Goal: Information Seeking & Learning: Check status

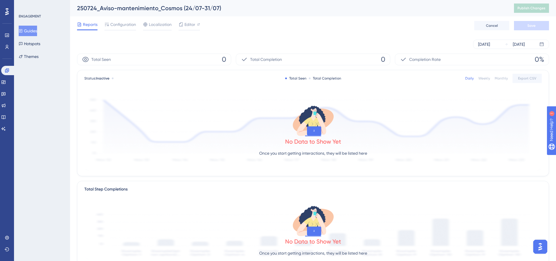
click at [33, 32] on button "Guides" at bounding box center [28, 31] width 18 height 11
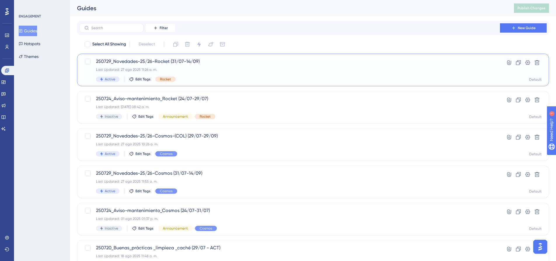
click at [184, 71] on div "Last Updated: 27 ago 2025 11:26 a. m." at bounding box center [289, 69] width 387 height 5
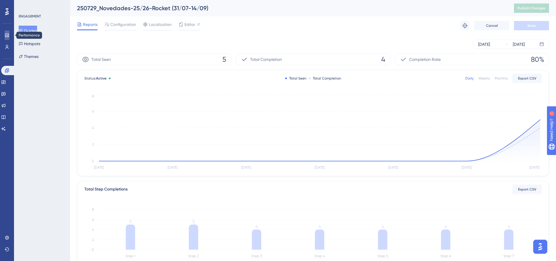
click at [0, 0] on link at bounding box center [0, 0] width 0 height 0
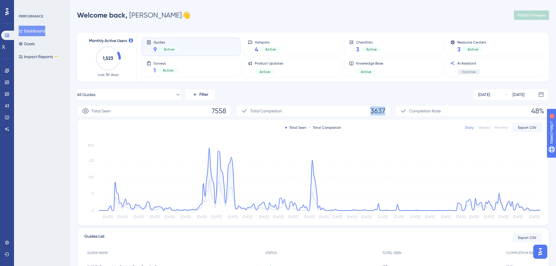
drag, startPoint x: 358, startPoint y: 110, endPoint x: 404, endPoint y: 114, distance: 45.4
click at [404, 114] on div "Total Seen 7558 Total Completion 3637 Completion Rate 48%" at bounding box center [313, 111] width 472 height 12
click at [390, 102] on div "All Guides Filter Nov 01 2024 Aug 27 2025 Total Seen 7558 Total Completion 3637…" at bounding box center [313, 224] width 472 height 271
click at [210, 161] on icon at bounding box center [319, 179] width 441 height 62
click at [207, 158] on icon "Nov 6 Nov 16 Nov 27 Dec 8 Dec 18 Dec 29 Jan 9 Jan 19 Jan 30 Feb 9 Feb 20 Mar 2 …" at bounding box center [312, 181] width 457 height 78
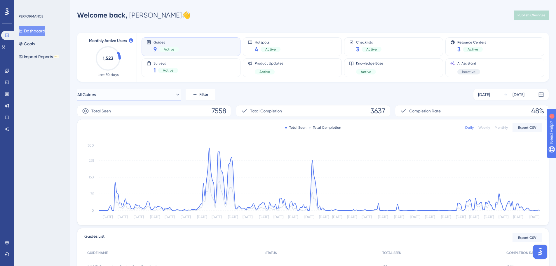
click at [122, 94] on button "All Guides" at bounding box center [129, 95] width 104 height 12
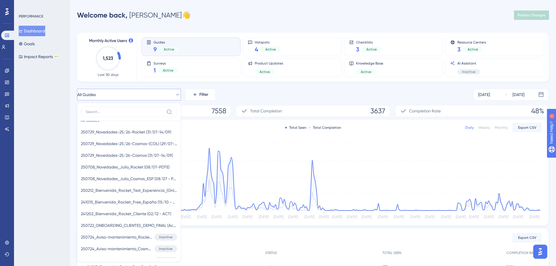
click at [249, 95] on div "All Guides All Guides All Guides 250729_Novedades-25/26-Rocket (31/07-14/09) 25…" at bounding box center [313, 95] width 472 height 12
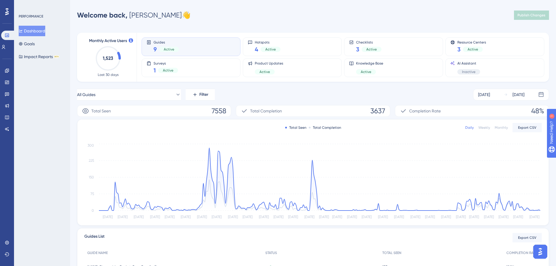
click at [279, 98] on div "All Guides Filter Nov 01 2024 Aug 27 2025" at bounding box center [313, 95] width 472 height 12
click at [243, 95] on div "All Guides Filter Nov 01 2024 Aug 27 2025" at bounding box center [313, 95] width 472 height 12
click at [110, 94] on button "All Guides" at bounding box center [129, 95] width 104 height 12
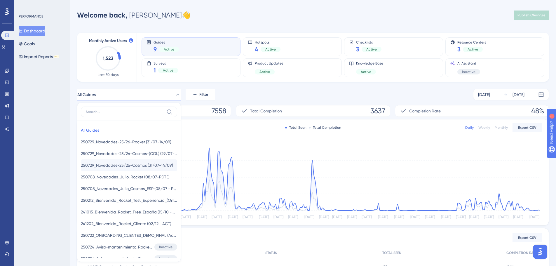
scroll to position [49, 0]
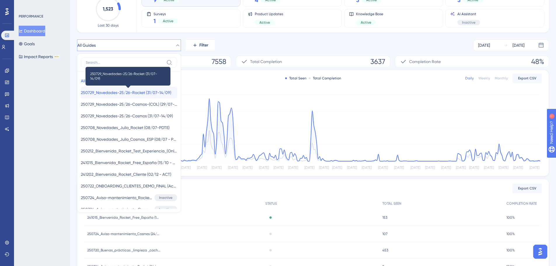
click at [115, 94] on span "250729_Novedades-25/26-Rocket (31/07-14/09)" at bounding box center [126, 92] width 90 height 7
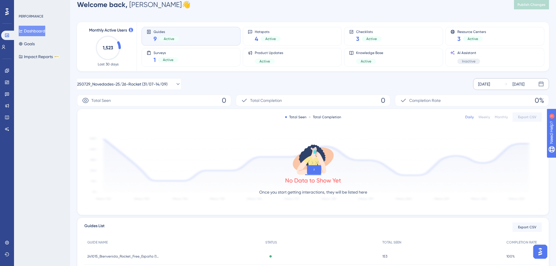
scroll to position [0, 0]
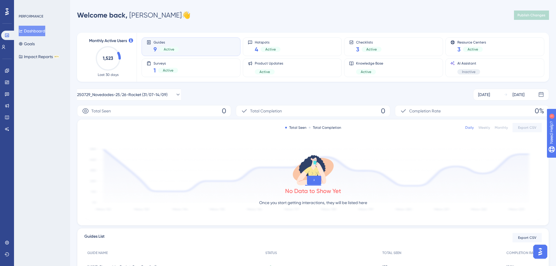
click at [350, 95] on div "250729_Novedades-25/26-Rocket (31/07-14/09) Nov 01 2024 Aug 27 2025" at bounding box center [313, 95] width 472 height 12
click at [316, 99] on div "250729_Novedades-25/26-Rocket (31/07-14/09) Nov 01 2024 Aug 27 2025" at bounding box center [313, 95] width 472 height 12
click at [451, 92] on div "250729_Novedades-25/26-Rocket (31/07-14/09) Nov 01 2024 Aug 27 2025" at bounding box center [313, 95] width 472 height 12
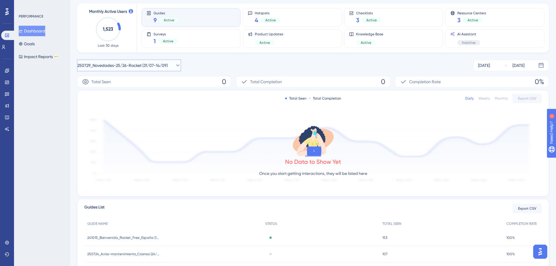
click at [142, 66] on span "250729_Novedades-25/26-Rocket (31/07-14/09)" at bounding box center [122, 65] width 90 height 7
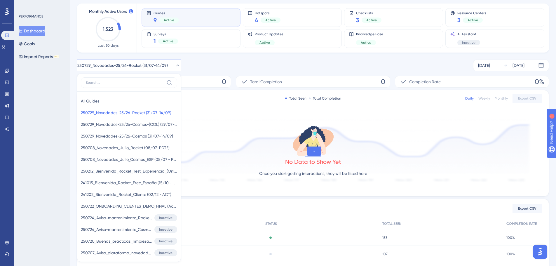
scroll to position [64, 0]
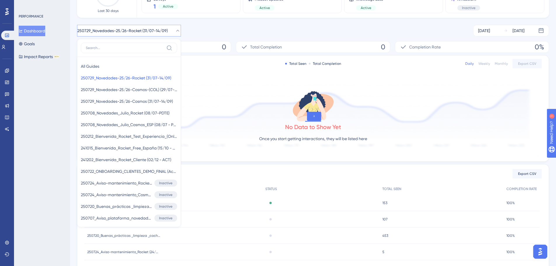
click at [212, 38] on div "250729_Novedades-25/26-Rocket (31/07-14/09) All Guides All Guides 250729_Noveda…" at bounding box center [313, 160] width 472 height 271
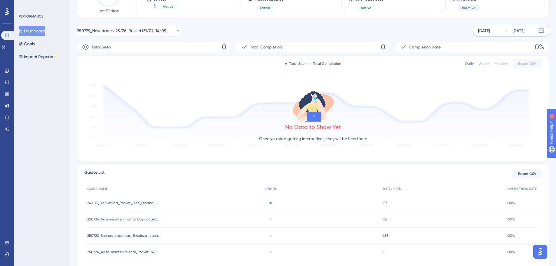
click at [490, 33] on div "Nov 01 2024" at bounding box center [484, 30] width 12 height 7
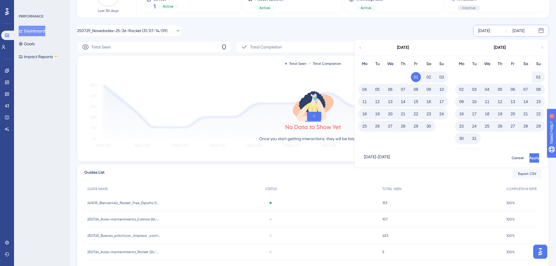
click at [361, 47] on icon at bounding box center [360, 47] width 1 height 2
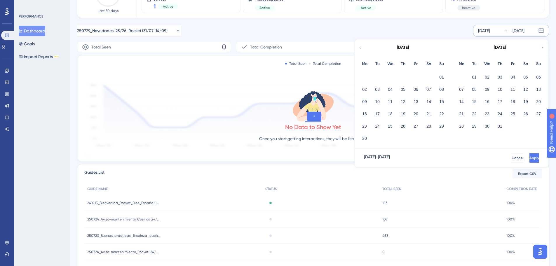
click at [361, 47] on icon at bounding box center [360, 47] width 1 height 2
click at [540, 46] on div "August 2024" at bounding box center [499, 47] width 96 height 16
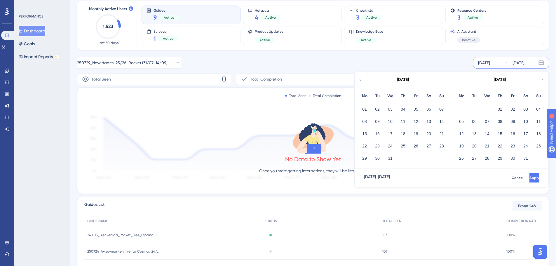
scroll to position [0, 0]
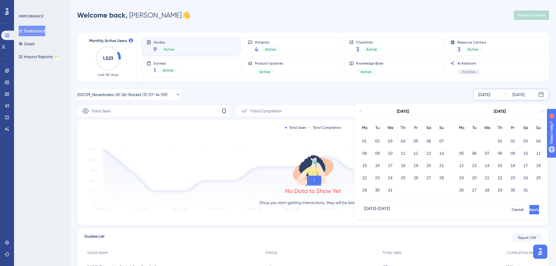
drag, startPoint x: 198, startPoint y: 100, endPoint x: 218, endPoint y: 92, distance: 21.1
click at [198, 100] on div "250729_Novedades-25/26-Rocket (31/07-14/09) Nov 01 2024 Aug 27 2025 July 2024 M…" at bounding box center [313, 95] width 472 height 12
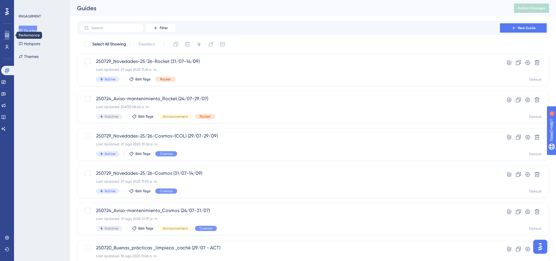
drag, startPoint x: 7, startPoint y: 34, endPoint x: 10, endPoint y: 39, distance: 6.4
click at [7, 34] on icon at bounding box center [7, 36] width 4 height 4
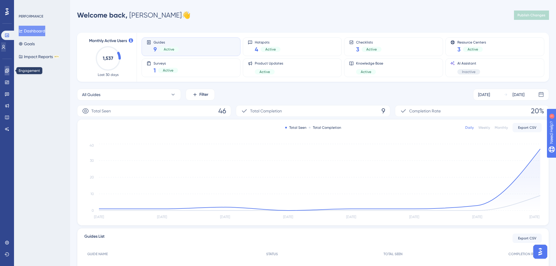
drag, startPoint x: 8, startPoint y: 71, endPoint x: 4, endPoint y: 48, distance: 23.3
click at [8, 71] on icon at bounding box center [7, 71] width 4 height 4
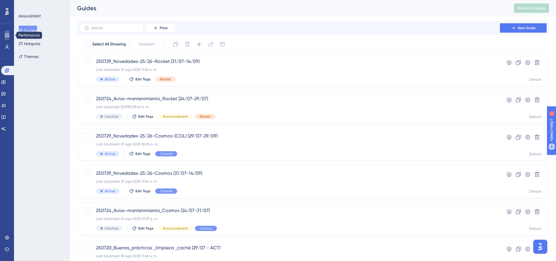
click at [6, 37] on icon at bounding box center [7, 36] width 4 height 4
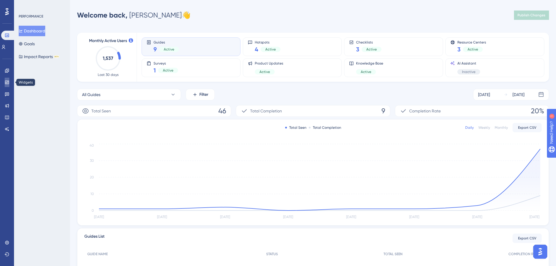
click at [9, 83] on link at bounding box center [7, 82] width 5 height 9
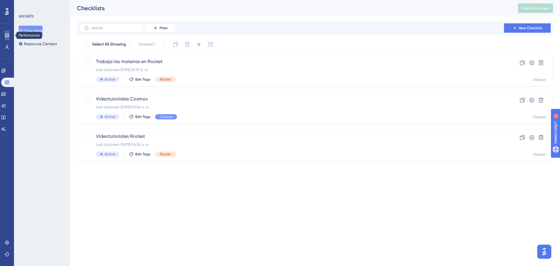
click at [0, 0] on link at bounding box center [0, 0] width 0 height 0
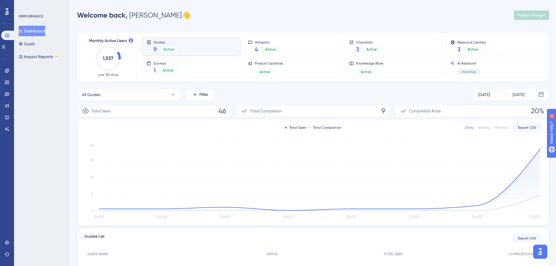
click at [380, 243] on div "Guides List Export CSV" at bounding box center [312, 238] width 457 height 11
click at [100, 96] on span "All Guides" at bounding box center [91, 94] width 18 height 7
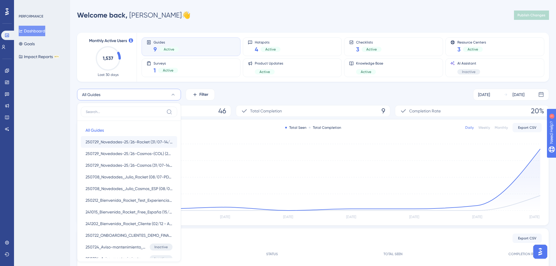
scroll to position [34, 0]
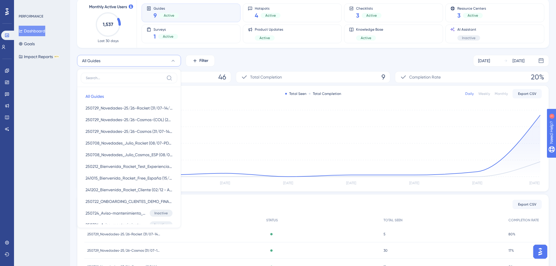
click at [236, 59] on div "All Guides All Guides All Guides 250729_Novedades-25/26-Rocket (31/07-14/09) 25…" at bounding box center [313, 61] width 472 height 12
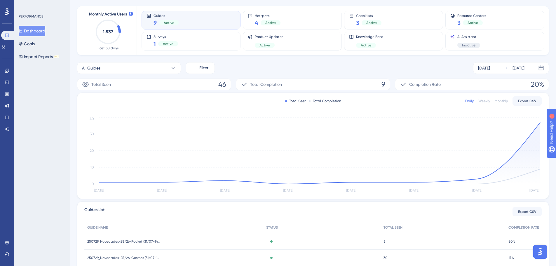
scroll to position [15, 0]
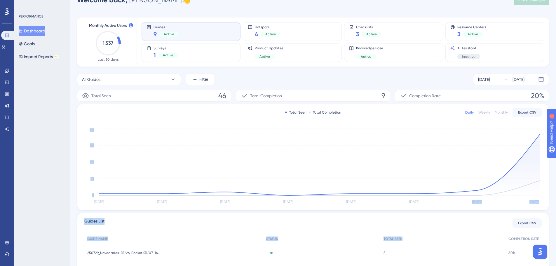
drag, startPoint x: 506, startPoint y: 238, endPoint x: 237, endPoint y: 220, distance: 269.3
click at [251, 228] on div "Total Seen 46 Total Completion 9 Completion Rate 20% Total Seen Total Completio…" at bounding box center [313, 198] width 472 height 216
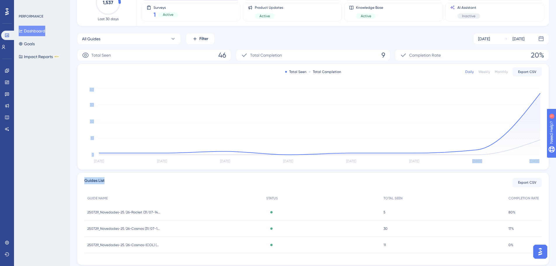
scroll to position [74, 0]
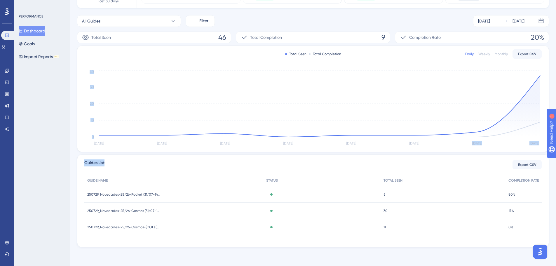
click at [298, 163] on div "Guides List Export CSV" at bounding box center [312, 164] width 457 height 11
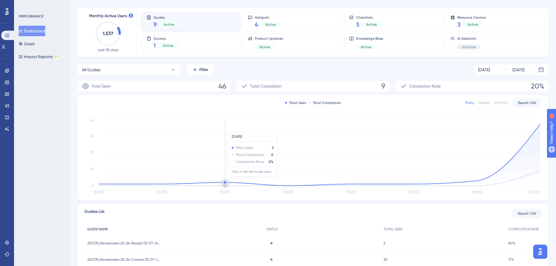
scroll to position [15, 0]
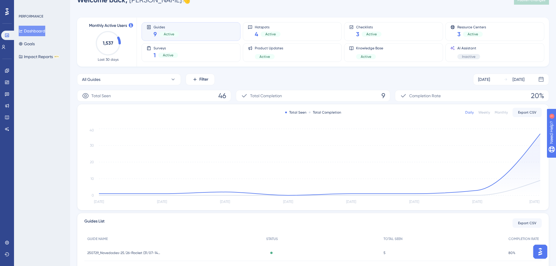
click at [222, 83] on div "All Guides Filter Aug 21 2025 Aug 27 2025" at bounding box center [313, 80] width 472 height 12
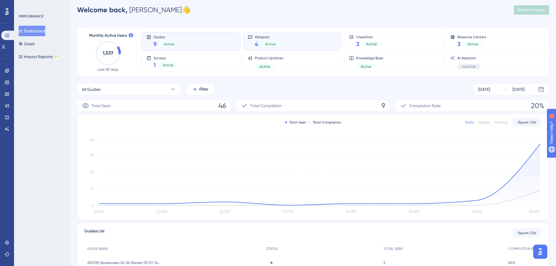
scroll to position [0, 0]
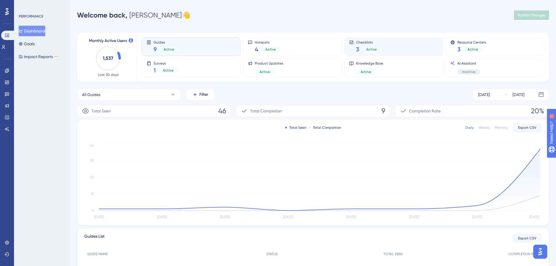
click at [376, 49] on span "Active" at bounding box center [371, 49] width 11 height 5
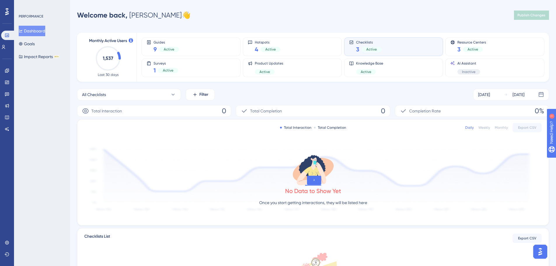
click at [193, 109] on div "Total Interaction 0" at bounding box center [154, 111] width 154 height 12
click at [153, 91] on button "All Checklists" at bounding box center [129, 95] width 104 height 12
click at [273, 99] on div "All Checklists All Checklists All Checklists Trabaja las materias en Rocket Tra…" at bounding box center [313, 95] width 472 height 12
click at [182, 47] on div "Guides 9 Active" at bounding box center [190, 46] width 89 height 13
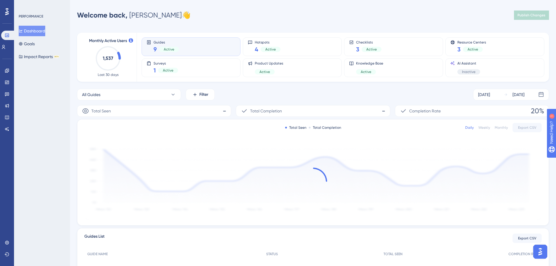
click at [265, 95] on div "All Guides Filter Aug 21 2025 Aug 27 2025" at bounding box center [313, 95] width 472 height 12
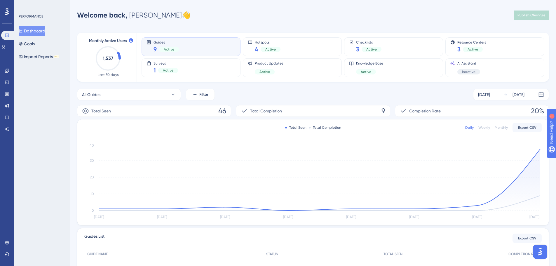
click at [279, 85] on div "Monthly Active Users 1,537 Last 30 days Guides 9 Active Hotspots 4 Active Check…" at bounding box center [313, 173] width 472 height 295
click at [103, 91] on button "All Guides" at bounding box center [129, 95] width 104 height 12
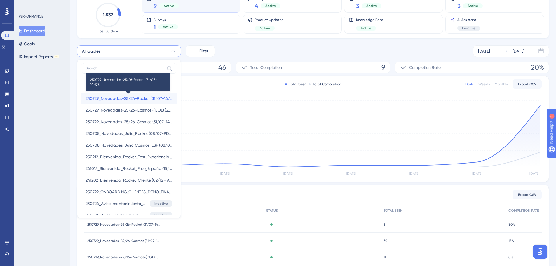
click at [131, 100] on span "250729_Novedades-25/26-Rocket (31/07-14/09)" at bounding box center [129, 98] width 87 height 7
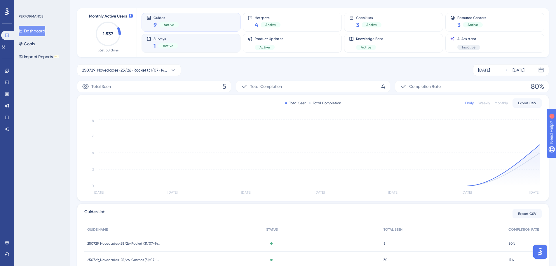
scroll to position [14, 0]
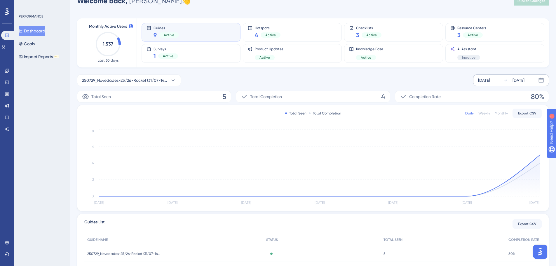
click at [490, 79] on div "Aug 21 2025" at bounding box center [484, 80] width 12 height 7
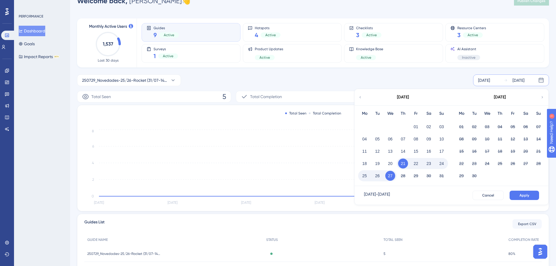
click at [445, 78] on div "250729_Novedades-25/26-Rocket (31/07-14/09) Aug 21 2025 Aug 27 2025 August 2025…" at bounding box center [313, 80] width 472 height 12
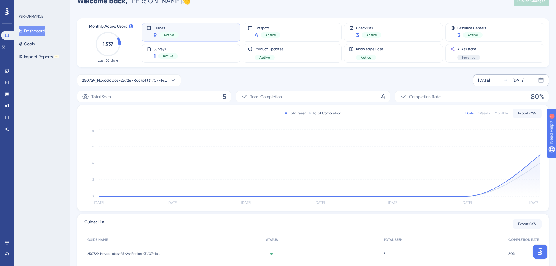
click at [490, 77] on div "Aug 21 2025" at bounding box center [484, 80] width 12 height 7
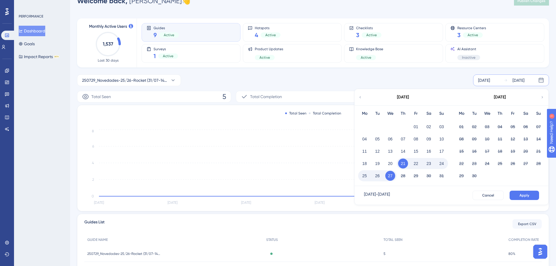
click at [458, 77] on div "250729_Novedades-25/26-Rocket (31/07-14/09) Aug 21 2025 Aug 27 2025 August 2025…" at bounding box center [313, 80] width 472 height 12
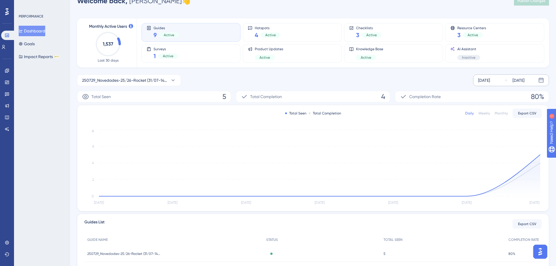
click at [481, 81] on div "Aug 21 2025" at bounding box center [484, 80] width 12 height 7
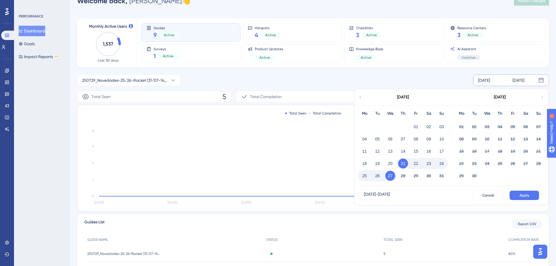
click at [412, 75] on div "250729_Novedades-25/26-Rocket (31/07-14/09) Aug 21 2025 Aug 27 2025 August 2025…" at bounding box center [313, 80] width 472 height 12
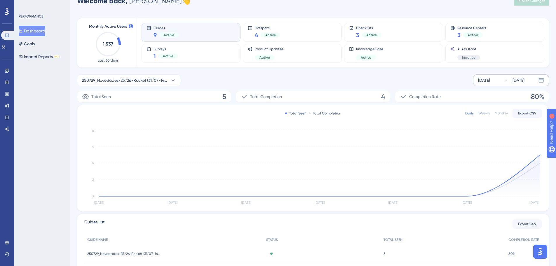
click at [484, 83] on div "Aug 21 2025" at bounding box center [484, 80] width 12 height 7
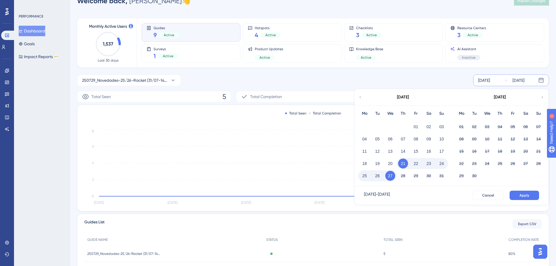
click at [358, 97] on div "August 2025" at bounding box center [403, 97] width 96 height 16
click at [361, 98] on icon at bounding box center [360, 97] width 4 height 5
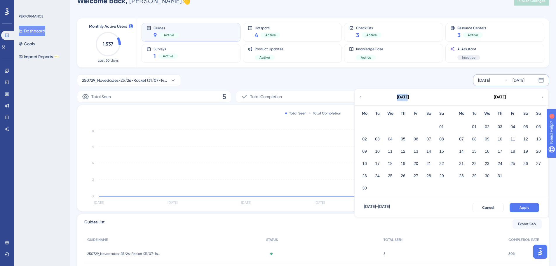
click at [361, 98] on icon at bounding box center [360, 97] width 4 height 5
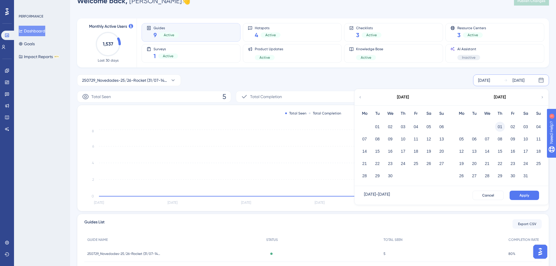
click at [499, 127] on button "01" at bounding box center [500, 127] width 10 height 10
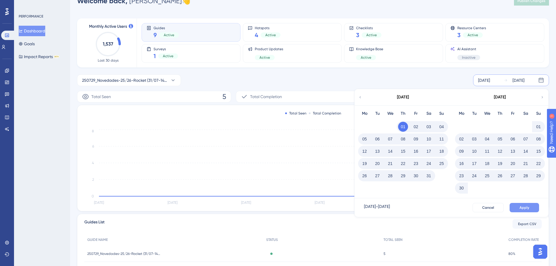
click at [517, 212] on button "Apply" at bounding box center [524, 207] width 29 height 9
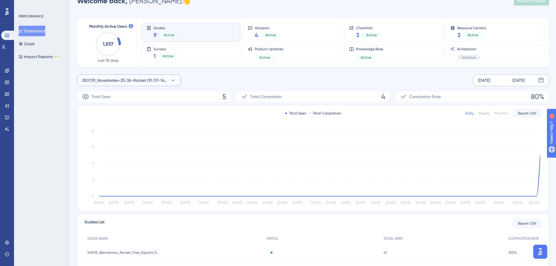
click at [163, 82] on span "250729_Novedades-25/26-Rocket (31/07-14/09)" at bounding box center [125, 80] width 86 height 7
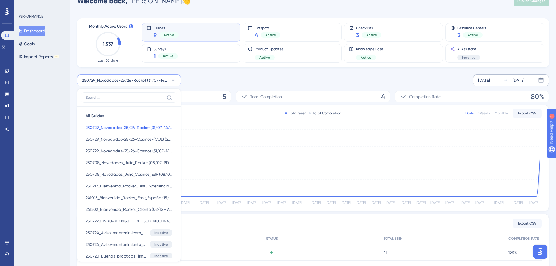
scroll to position [57, 0]
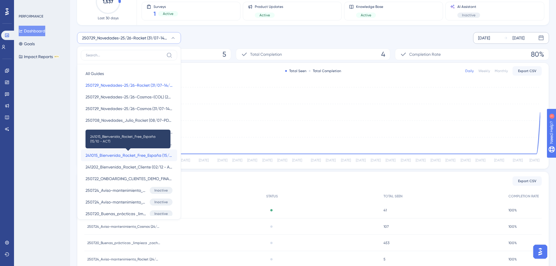
click at [124, 155] on span "241015_Bienvenida_Rocket_Free_España (15/10 - ACT)" at bounding box center [129, 155] width 87 height 7
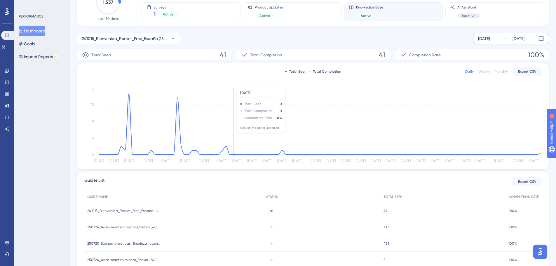
scroll to position [0, 0]
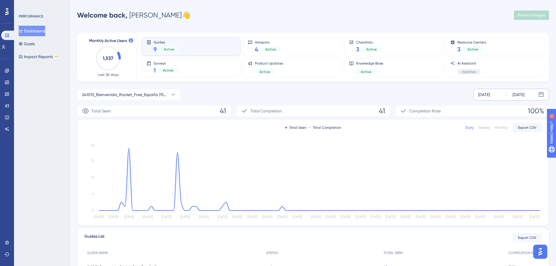
click at [490, 94] on div "May 01 2025" at bounding box center [484, 94] width 12 height 7
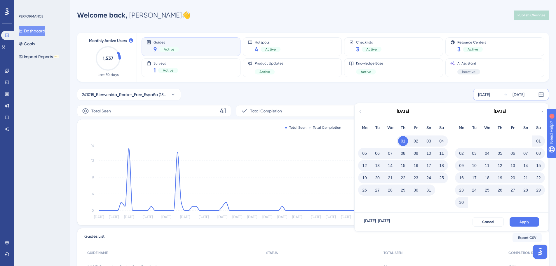
click at [385, 96] on div "241015_Bienvenida_Rocket_Free_España (15/10 - ACT) May 01 2025 Aug 27 2025 May …" at bounding box center [313, 95] width 472 height 12
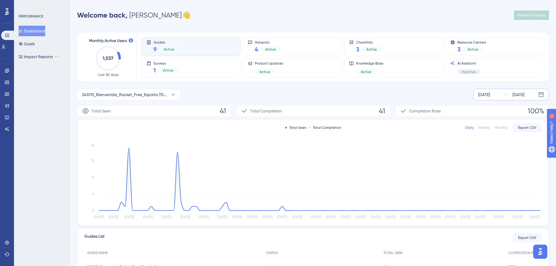
click at [486, 91] on div "May 01 2025 Aug 27 2025" at bounding box center [511, 95] width 76 height 12
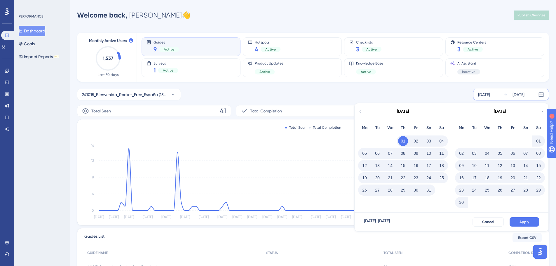
click at [361, 112] on icon at bounding box center [360, 111] width 4 height 5
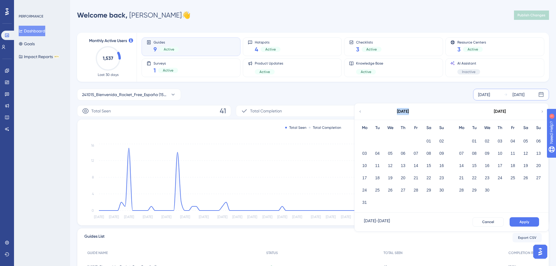
click at [361, 112] on icon at bounding box center [360, 111] width 4 height 5
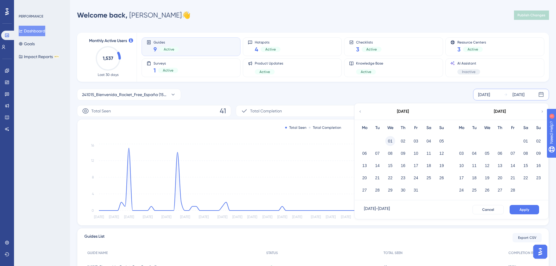
click at [394, 139] on button "01" at bounding box center [390, 141] width 10 height 10
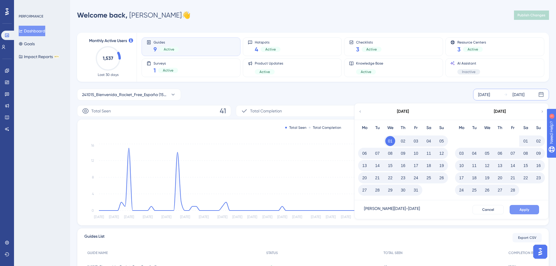
click at [524, 205] on div "Jan 01 2025 - Aug 27 2025 Cancel Apply" at bounding box center [452, 209] width 194 height 19
click at [524, 208] on span "Apply" at bounding box center [524, 209] width 10 height 5
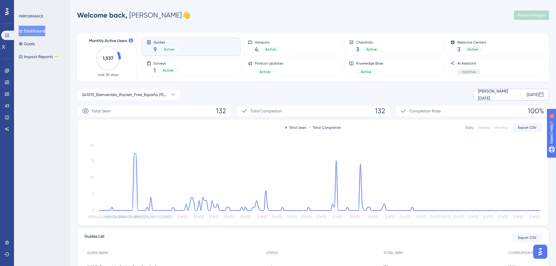
click at [486, 96] on div "Jan 01 2025" at bounding box center [498, 95] width 40 height 14
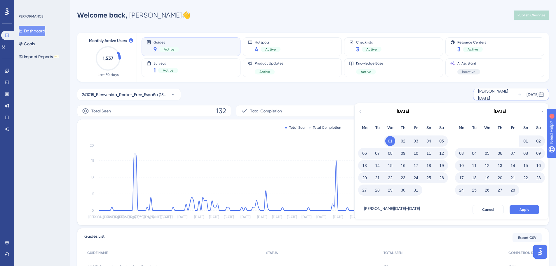
click at [361, 113] on icon at bounding box center [360, 111] width 4 height 5
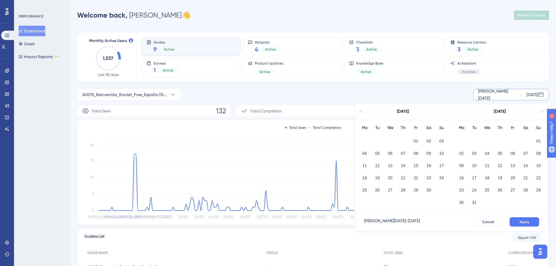
click at [361, 113] on icon at bounding box center [360, 111] width 4 height 5
click at [477, 142] on button "01" at bounding box center [474, 141] width 10 height 10
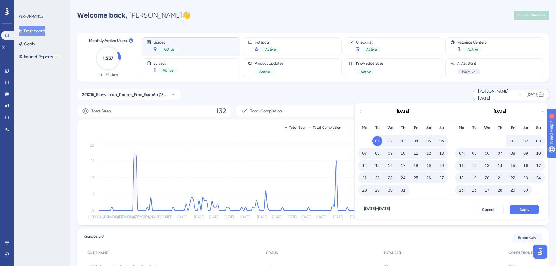
click at [521, 204] on div "Oct 01 2024 - Aug 27 2025 Cancel Apply" at bounding box center [452, 209] width 194 height 19
click at [521, 207] on span "Apply" at bounding box center [524, 209] width 10 height 5
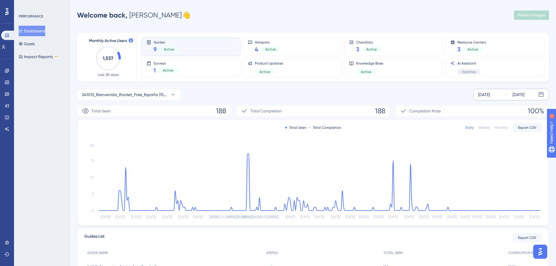
click at [417, 98] on div "241015_Bienvenida_Rocket_Free_España (15/10 - ACT) Oct 01 2024 Aug 27 2025" at bounding box center [313, 95] width 472 height 12
click at [266, 72] on span "Active" at bounding box center [264, 71] width 11 height 5
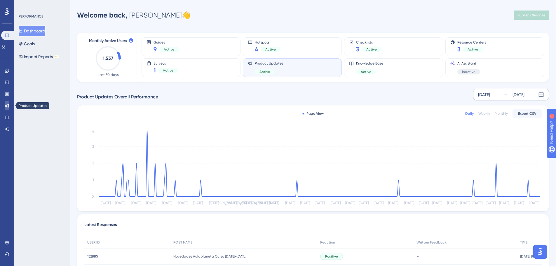
click at [7, 104] on icon at bounding box center [7, 105] width 5 height 5
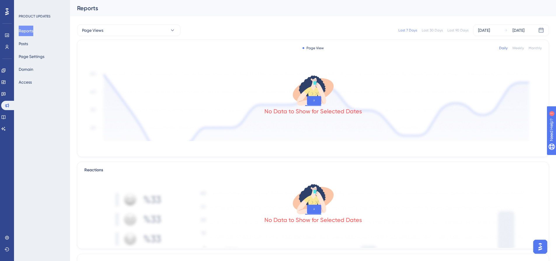
click at [461, 31] on div "Last 90 Days" at bounding box center [457, 30] width 21 height 5
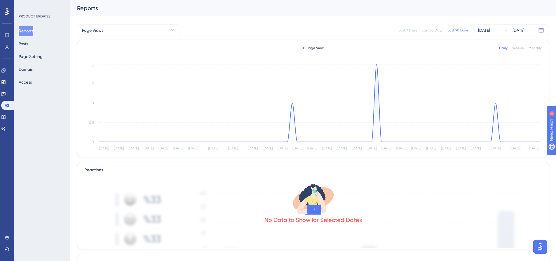
click at [338, 31] on div "Last 7 Days Last 30 Days Last 90 Days May 30 2025 Aug 27 2025" at bounding box center [368, 31] width 362 height 12
click at [39, 137] on div "PRODUCT UPDATES Reports Posts Page Settings Domain Access" at bounding box center [42, 130] width 56 height 261
drag, startPoint x: 5, startPoint y: 36, endPoint x: 14, endPoint y: 40, distance: 10.2
click at [0, 0] on icon at bounding box center [0, 0] width 0 height 0
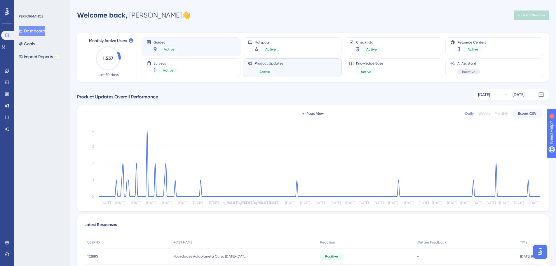
click at [199, 55] on div "Guides 9 Active" at bounding box center [191, 46] width 99 height 19
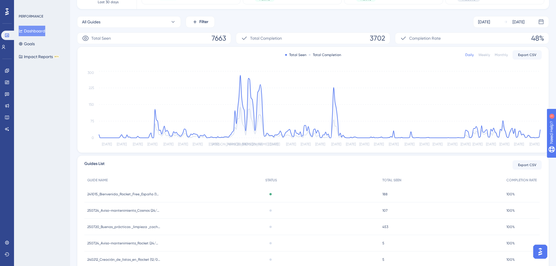
scroll to position [83, 0]
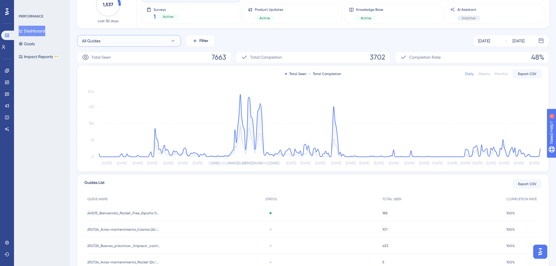
click at [126, 38] on button "All Guides" at bounding box center [129, 41] width 104 height 12
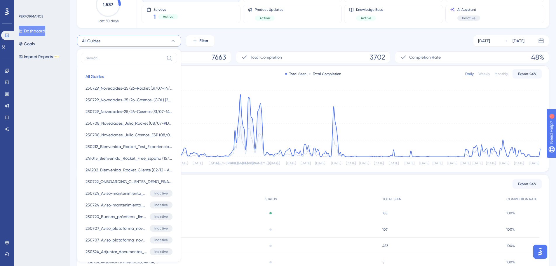
scroll to position [76, 0]
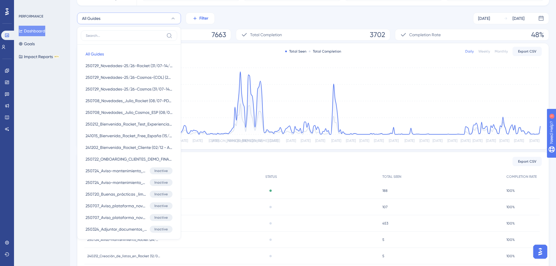
click at [197, 17] on icon at bounding box center [194, 18] width 5 height 5
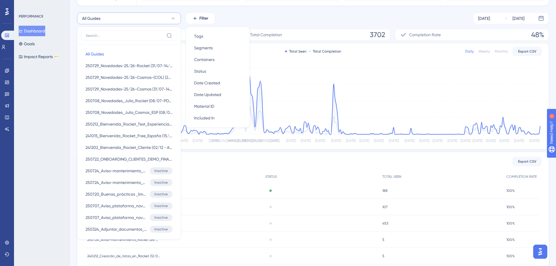
click at [159, 20] on button "All Guides" at bounding box center [129, 19] width 104 height 12
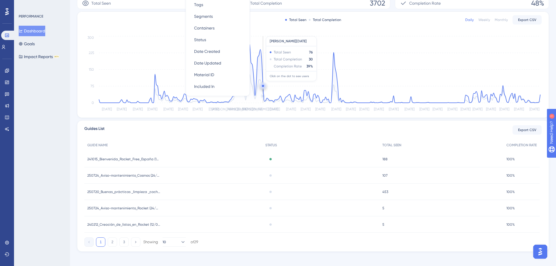
scroll to position [112, 0]
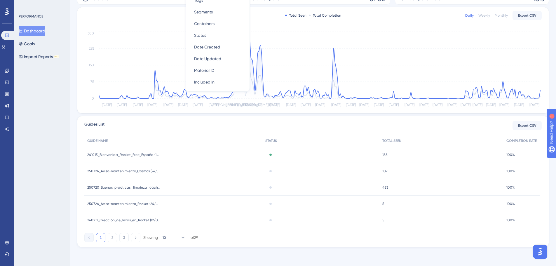
click at [0, 0] on div "Performance Users Engagement Widgets Feedback Product Updates Knowledge Base AI…" at bounding box center [0, 0] width 0 height 0
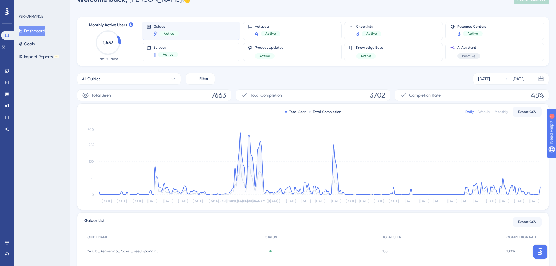
scroll to position [58, 0]
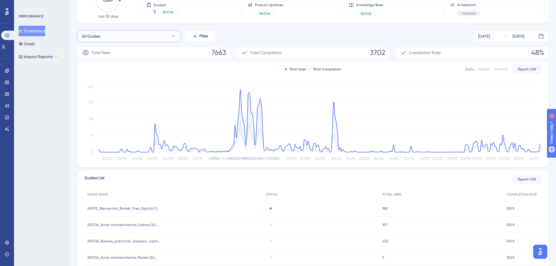
click at [120, 39] on button "All Guides" at bounding box center [129, 36] width 104 height 12
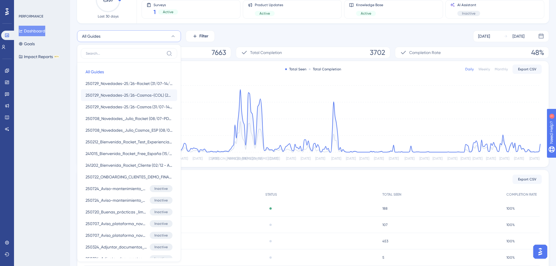
scroll to position [70, 0]
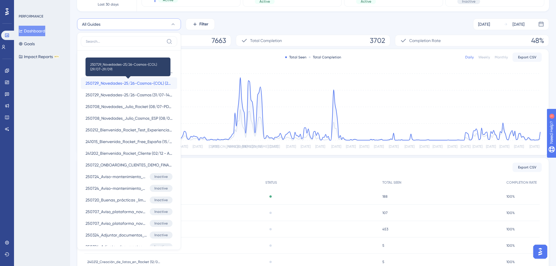
click at [160, 84] on span "250729_Novedades-25/26-Cosmos-(COL) (29/07-29/09)" at bounding box center [129, 83] width 87 height 7
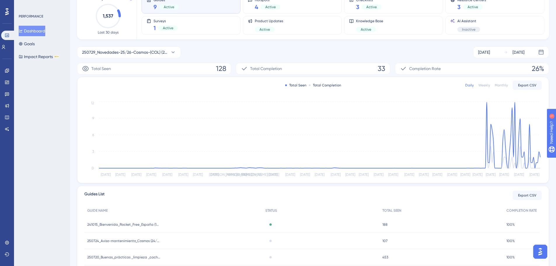
scroll to position [41, 0]
click at [0, 0] on div "Performance Users Engagement Widgets Feedback Product Updates Knowledge Base AI…" at bounding box center [0, 0] width 0 height 0
click at [149, 52] on span "250729_Novedades-25/26-Cosmos-(COL) (29/07-29/09)" at bounding box center [125, 53] width 86 height 7
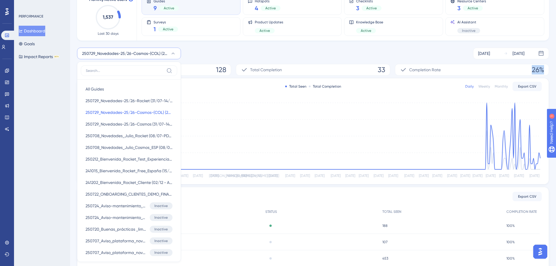
scroll to position [68, 0]
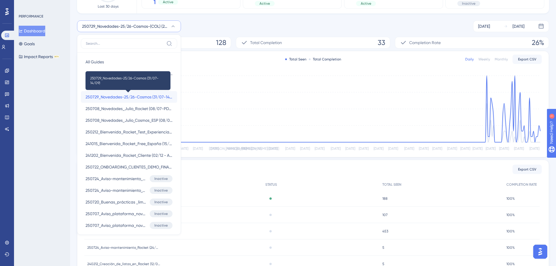
click at [155, 96] on span "250729_Novedades-25/26-Cosmos (31/07-14/09)" at bounding box center [129, 96] width 87 height 7
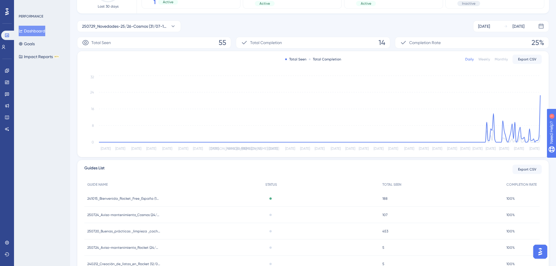
scroll to position [39, 0]
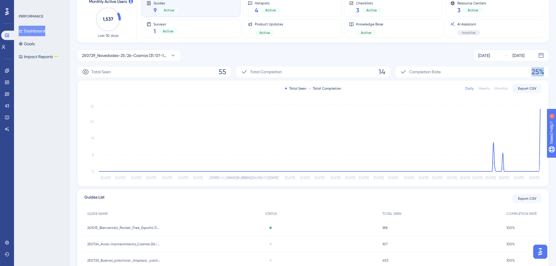
drag, startPoint x: 533, startPoint y: 71, endPoint x: 542, endPoint y: 72, distance: 9.4
click at [542, 72] on div "Completion Rate 25%" at bounding box center [472, 72] width 154 height 12
click at [544, 73] on div "Completion Rate 25%" at bounding box center [472, 72] width 154 height 12
click at [155, 55] on span "250729_Novedades-25/26-Cosmos (31/07-14/09)" at bounding box center [125, 55] width 86 height 7
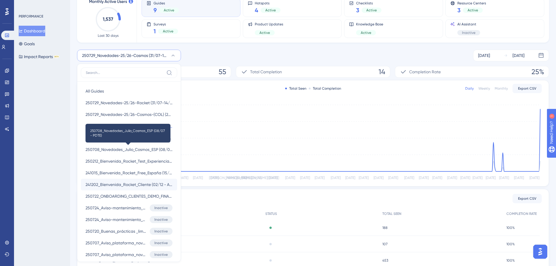
scroll to position [69, 0]
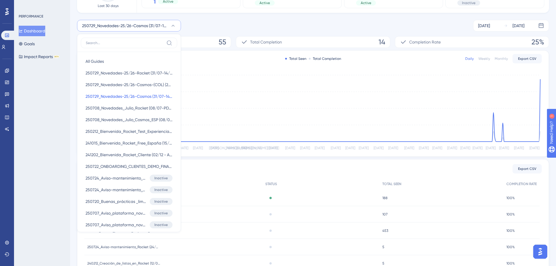
click at [200, 24] on div "250729_Novedades-25/26-Cosmos (31/07-14/09) All Guides All Guides 250729_Noveda…" at bounding box center [313, 26] width 472 height 12
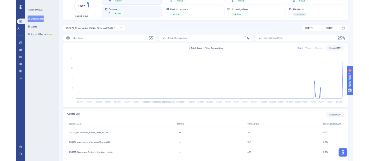
scroll to position [11, 0]
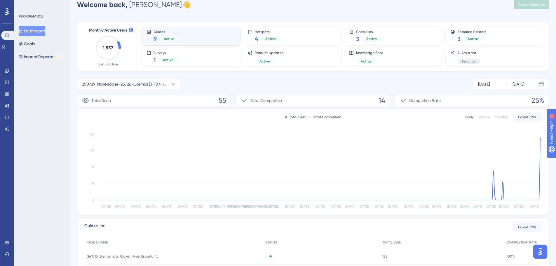
click at [219, 83] on div "250729_Novedades-25/26-Cosmos (31/07-14/09) Oct 01 2024 Aug 27 2025" at bounding box center [313, 84] width 472 height 12
click at [215, 85] on div "250729_Novedades-25/26-Cosmos (31/07-14/09) Oct 01 2024 Aug 27 2025" at bounding box center [313, 84] width 472 height 12
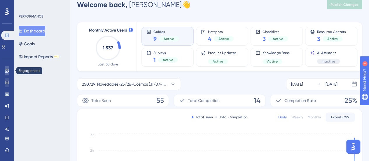
click at [8, 74] on link at bounding box center [7, 70] width 5 height 9
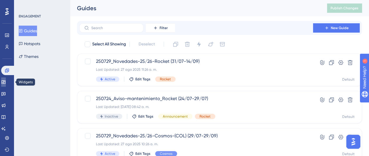
click at [6, 83] on icon at bounding box center [3, 82] width 5 height 5
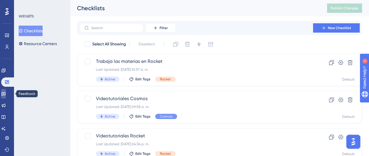
click at [6, 94] on link at bounding box center [3, 93] width 5 height 9
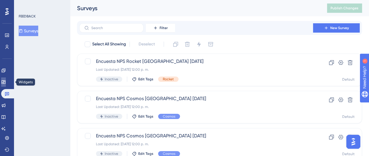
click at [5, 83] on icon at bounding box center [3, 83] width 4 height 4
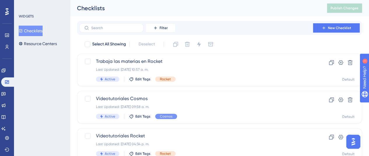
click at [0, 0] on div "Engagement Widgets Feedback Product Updates Knowledge Base AI Assistant" at bounding box center [0, 0] width 0 height 0
click at [4, 78] on link at bounding box center [8, 82] width 14 height 9
click at [4, 71] on link at bounding box center [3, 70] width 5 height 9
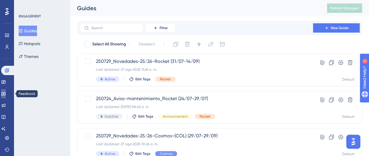
click at [5, 90] on link at bounding box center [3, 93] width 5 height 9
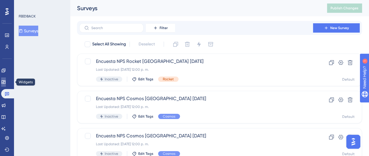
click at [6, 85] on link at bounding box center [3, 82] width 5 height 9
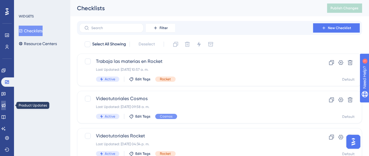
click at [6, 105] on icon at bounding box center [4, 106] width 4 height 4
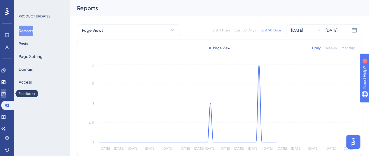
click at [6, 93] on icon at bounding box center [3, 94] width 5 height 5
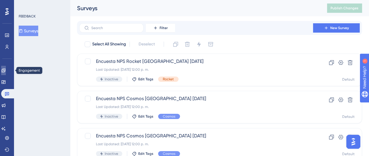
click at [5, 72] on icon at bounding box center [3, 71] width 4 height 4
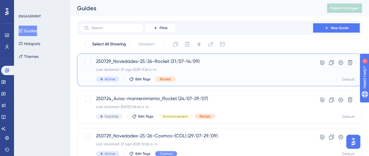
drag, startPoint x: 149, startPoint y: 62, endPoint x: 156, endPoint y: 50, distance: 13.5
click at [149, 62] on span "250729_Novedades-25/26-Rocket (31/07-14/09)" at bounding box center [196, 61] width 200 height 7
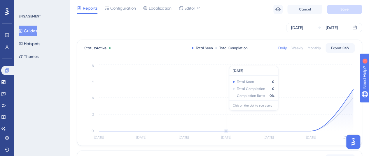
scroll to position [58, 0]
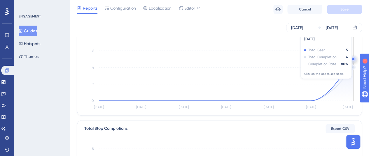
click at [350, 64] on icon at bounding box center [226, 80] width 254 height 42
click at [352, 59] on circle at bounding box center [353, 59] width 5 height 5
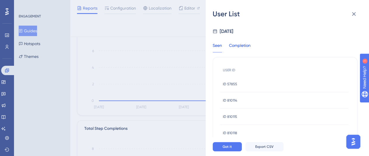
click at [244, 45] on div "Completion" at bounding box center [240, 47] width 22 height 11
click at [220, 48] on div "Seen" at bounding box center [217, 47] width 9 height 11
click at [351, 15] on icon at bounding box center [353, 14] width 7 height 7
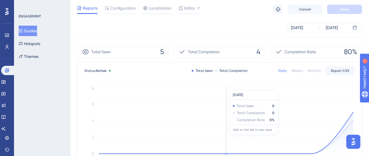
scroll to position [0, 0]
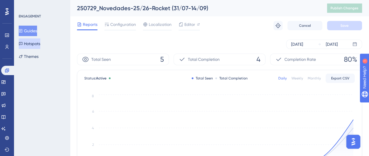
click at [38, 46] on button "Hotspots" at bounding box center [30, 44] width 22 height 11
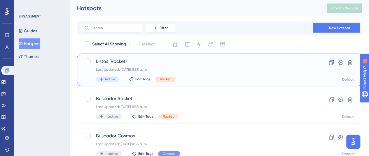
click at [140, 65] on div "Listas (Rocket) Last Updated: 22 jul 2025 11:55 a. m. Active Edit Tags Rocket" at bounding box center [196, 70] width 200 height 24
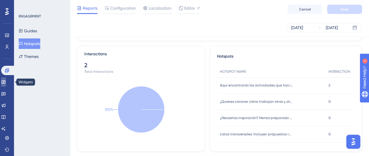
click at [3, 85] on link at bounding box center [3, 82] width 5 height 9
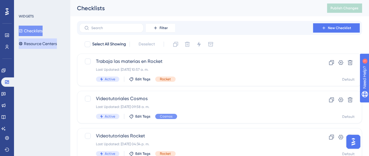
click at [50, 44] on button "Resource Centers" at bounding box center [38, 44] width 38 height 11
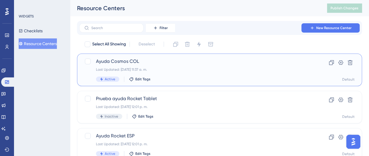
click at [160, 66] on div "Ayuda Cosmos COL Last Updated: 25 jul 2025 11:37 a. m. Active Edit Tags" at bounding box center [196, 70] width 200 height 24
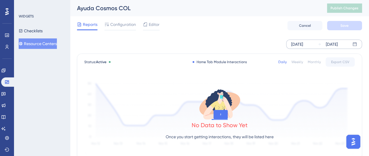
click at [303, 43] on div "Aug 21 2025" at bounding box center [297, 44] width 12 height 7
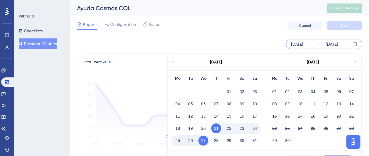
click at [175, 62] on div "August 2025" at bounding box center [216, 62] width 96 height 16
click at [174, 63] on icon at bounding box center [173, 62] width 4 height 5
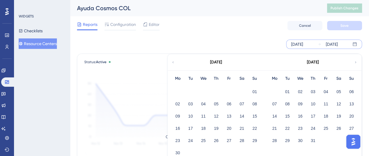
click at [174, 63] on icon at bounding box center [173, 62] width 4 height 5
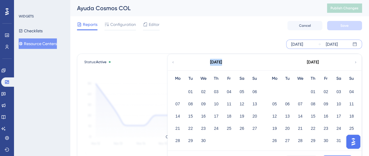
click at [174, 63] on icon at bounding box center [173, 62] width 4 height 5
click at [191, 94] on button "01" at bounding box center [191, 92] width 10 height 10
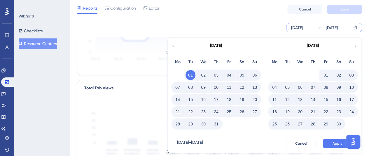
scroll to position [88, 0]
click at [331, 146] on button "Apply" at bounding box center [337, 143] width 29 height 9
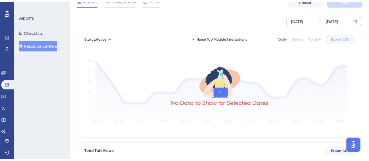
scroll to position [0, 0]
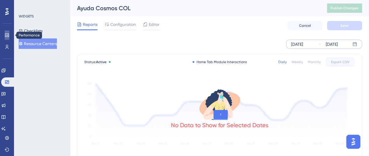
click at [6, 34] on icon at bounding box center [7, 36] width 4 height 4
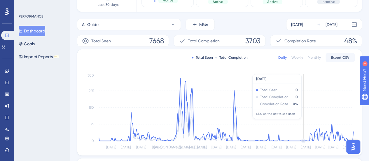
scroll to position [13, 0]
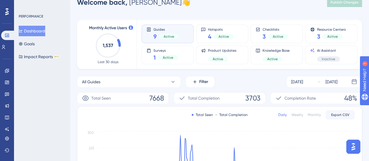
click at [234, 82] on div "All Guides Filter Oct 01 2024 Aug 27 2025" at bounding box center [219, 82] width 285 height 12
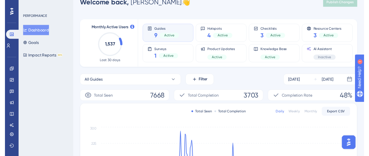
scroll to position [0, 0]
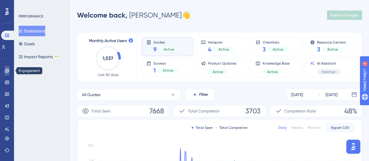
drag, startPoint x: 10, startPoint y: 70, endPoint x: 30, endPoint y: 4, distance: 68.6
click at [9, 70] on link at bounding box center [7, 70] width 5 height 9
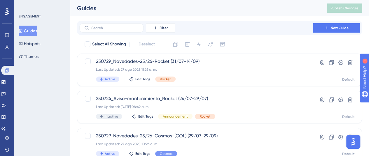
click at [261, 45] on div "Select All Showing Deselect" at bounding box center [223, 44] width 278 height 9
